Goal: Information Seeking & Learning: Learn about a topic

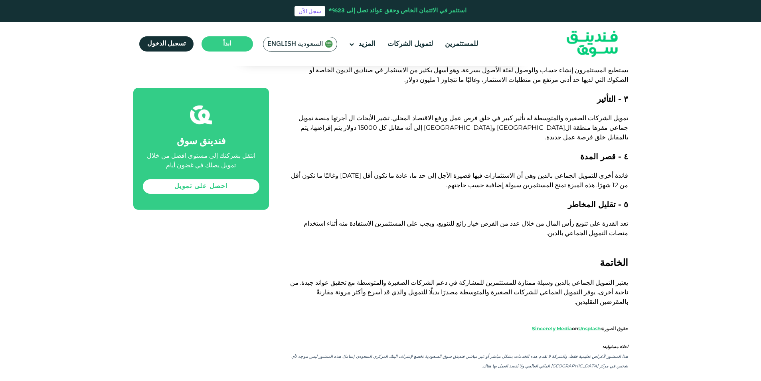
scroll to position [697, 0]
click at [617, 171] on span "فائدة أخرى للتمويل الجماعي بالدين وهي أن الاستثمارات فيها قصيرة الأجل إلى حد ما…" at bounding box center [459, 179] width 337 height 17
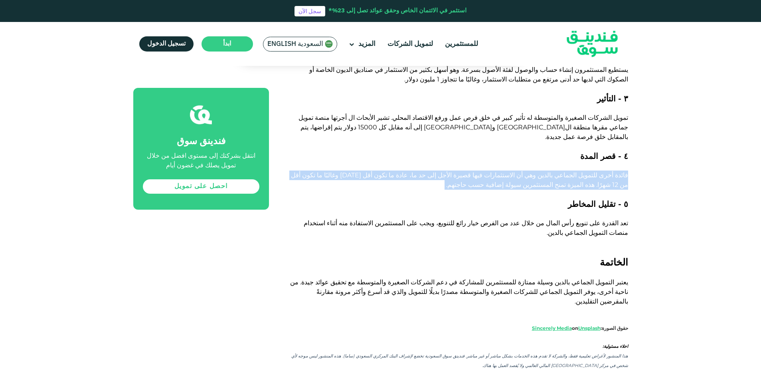
click at [617, 171] on span "فائدة أخرى للتمويل الجماعي بالدين وهي أن الاستثمارات فيها قصيرة الأجل إلى حد ما…" at bounding box center [459, 179] width 337 height 17
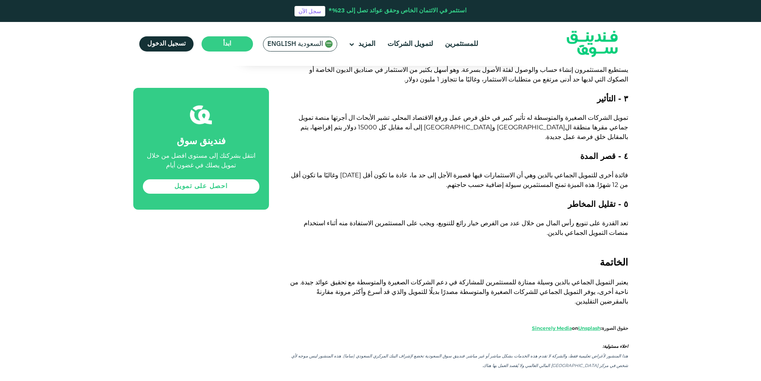
drag, startPoint x: 617, startPoint y: 167, endPoint x: 680, endPoint y: 196, distance: 69.7
click at [680, 196] on div "الصفحة الرئيسية المدونة تمويل الأعمال [DATE]" at bounding box center [380, 78] width 761 height 1406
click at [353, 219] on span "تعد القدرة على تنويع رأس المال من خلال عدد من الفرص خيار رائع للتنويع، ويجب على…" at bounding box center [466, 227] width 325 height 17
click at [505, 257] on h2 "الخاتمة" at bounding box center [457, 263] width 341 height 12
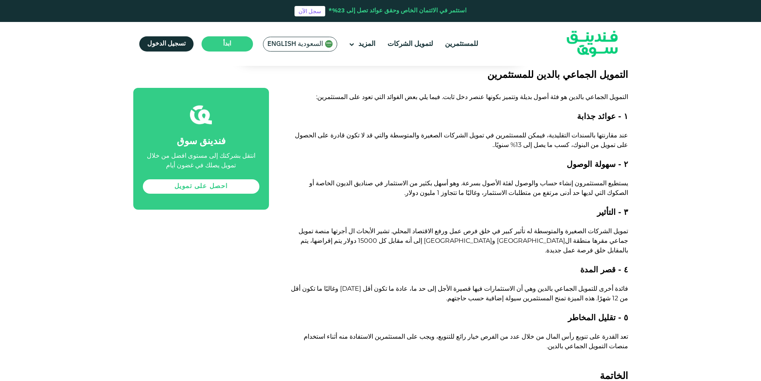
scroll to position [576, 0]
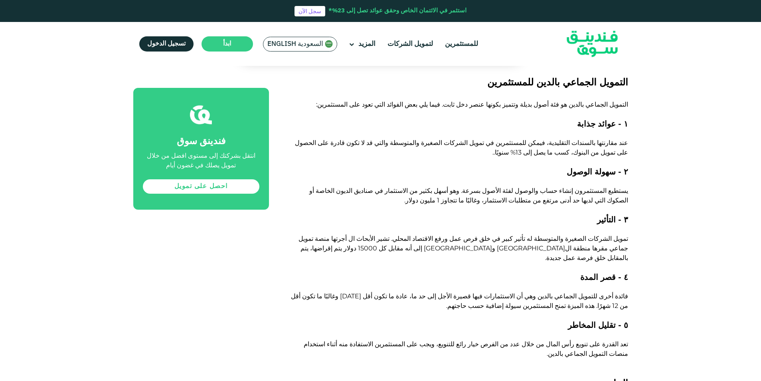
click at [593, 139] on span "عند مقارنتها بالسندات التقليدية، فيمكن للمستثمرين في تمويل الشركات الصغيرة والم…" at bounding box center [461, 147] width 333 height 17
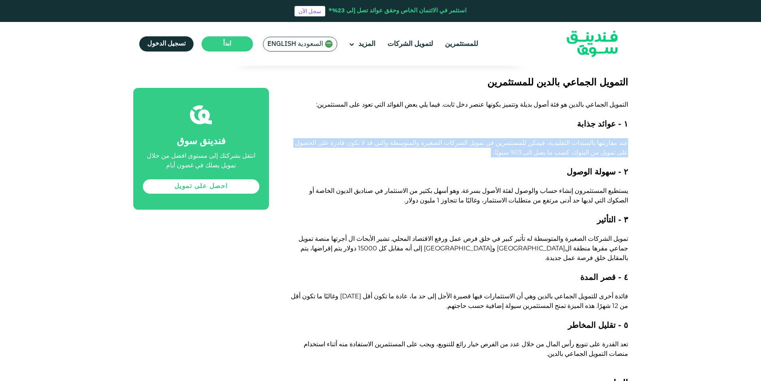
click at [593, 139] on span "عند مقارنتها بالسندات التقليدية، فيمكن للمستثمرين في تمويل الشركات الصغيرة والم…" at bounding box center [461, 147] width 333 height 17
